Goal: Information Seeking & Learning: Understand process/instructions

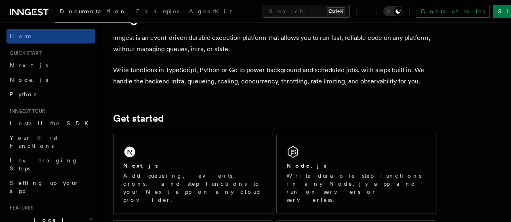
scroll to position [81, 0]
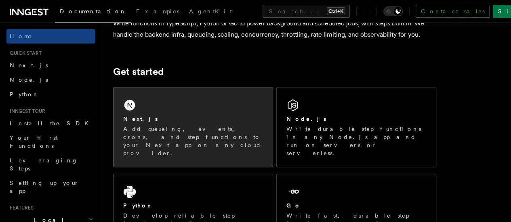
click at [177, 122] on div "Next.js Add queueing, events, crons, and step functions to your Next app on any…" at bounding box center [192, 128] width 159 height 80
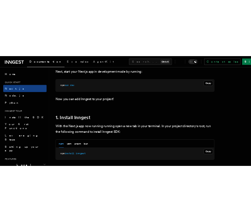
scroll to position [484, 0]
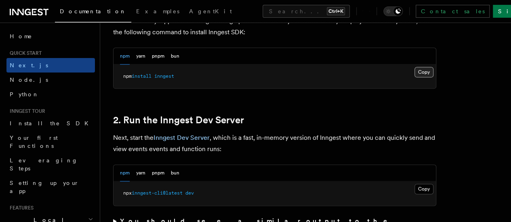
click at [414, 78] on button "Copy Copied" at bounding box center [423, 72] width 19 height 10
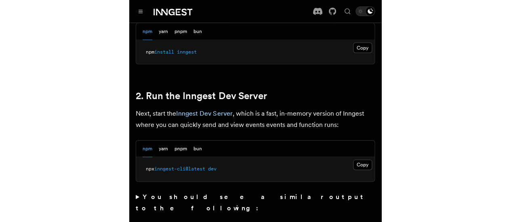
scroll to position [551, 0]
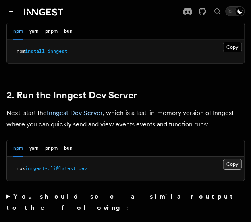
click at [230, 159] on button "Copy Copied" at bounding box center [232, 164] width 19 height 10
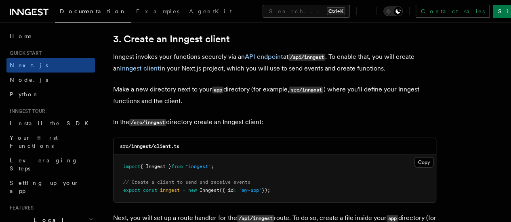
scroll to position [995, 0]
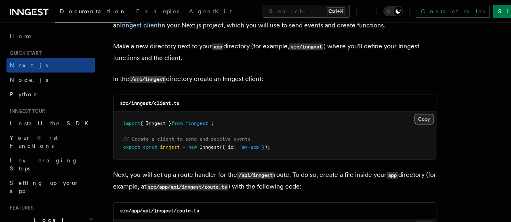
click at [414, 114] on button "Copy Copied" at bounding box center [423, 119] width 19 height 10
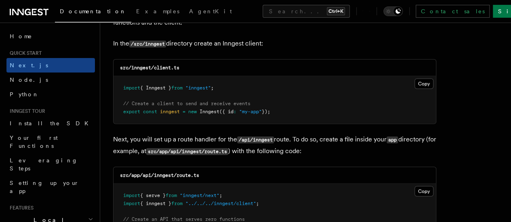
scroll to position [1076, 0]
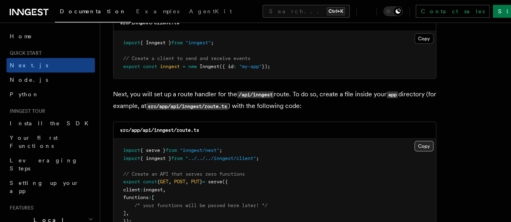
click at [414, 141] on button "Copy Copied" at bounding box center [423, 146] width 19 height 10
